Goal: Information Seeking & Learning: Understand process/instructions

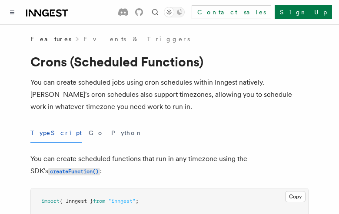
click at [45, 133] on button "TypeScript" at bounding box center [55, 133] width 51 height 20
click at [89, 133] on button "Go" at bounding box center [97, 133] width 16 height 20
